Goal: Use online tool/utility: Use online tool/utility

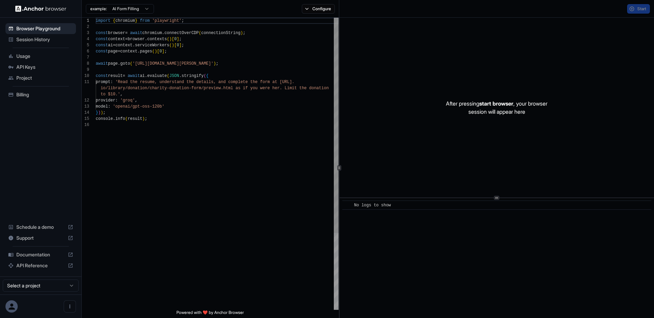
scroll to position [61, 0]
click at [180, 83] on div "import { chromium } from 'playwright' ; const browser = await chromium . connec…" at bounding box center [217, 216] width 243 height 396
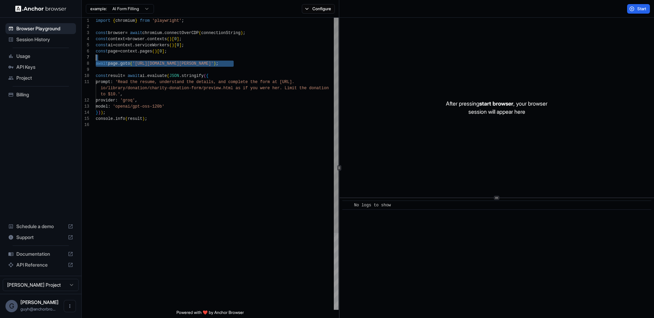
scroll to position [43, 0]
drag, startPoint x: 233, startPoint y: 63, endPoint x: 157, endPoint y: 64, distance: 76.6
click at [157, 64] on div "import { chromium } from 'playwright' ; const browser = await chromium . connec…" at bounding box center [217, 216] width 243 height 396
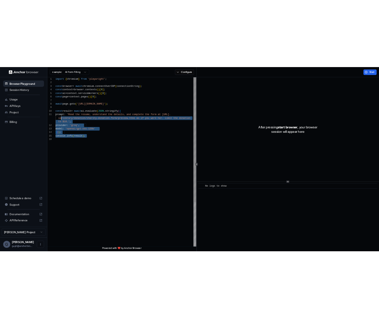
scroll to position [49, 0]
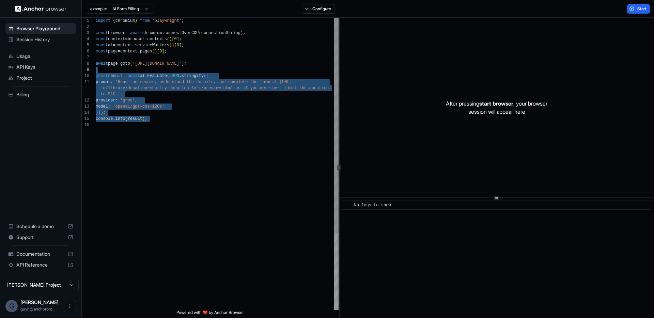
drag, startPoint x: 131, startPoint y: 118, endPoint x: 73, endPoint y: 69, distance: 76.3
click at [96, 69] on div "import { chromium } from 'playwright' ; const browser = await chromium . connec…" at bounding box center [217, 216] width 243 height 396
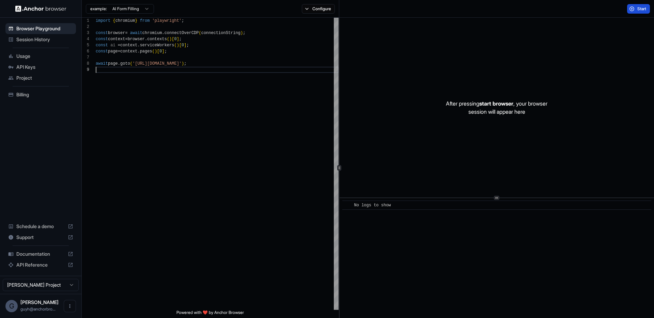
type textarea "**********"
click at [632, 8] on button "Start" at bounding box center [638, 9] width 23 height 10
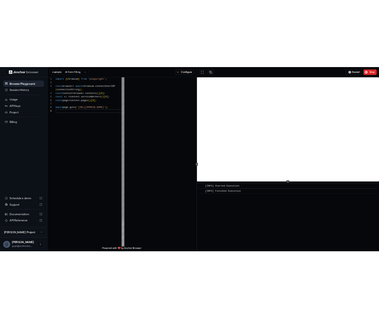
scroll to position [55, 0]
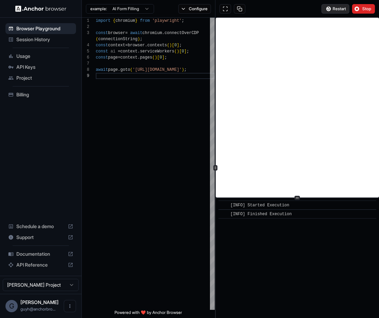
click at [344, 8] on span "Restart" at bounding box center [338, 8] width 13 height 5
